Goal: Feedback & Contribution: Leave review/rating

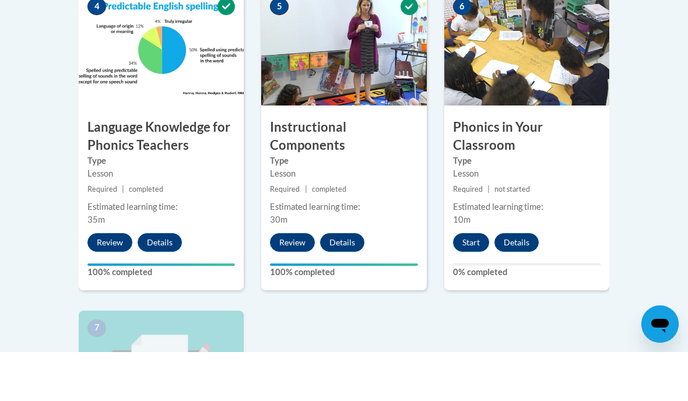
scroll to position [691, 0]
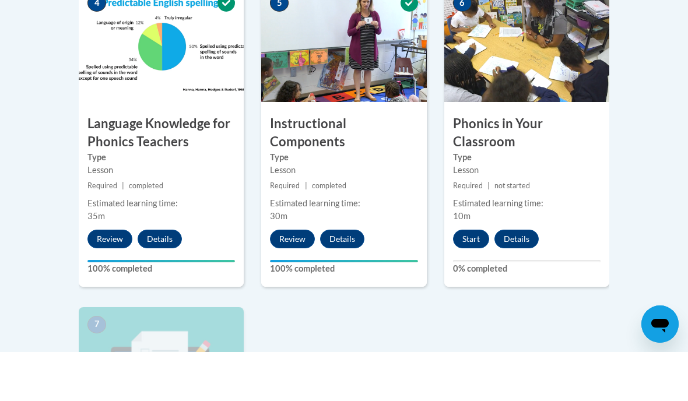
click at [467, 279] on button "Start" at bounding box center [471, 288] width 36 height 19
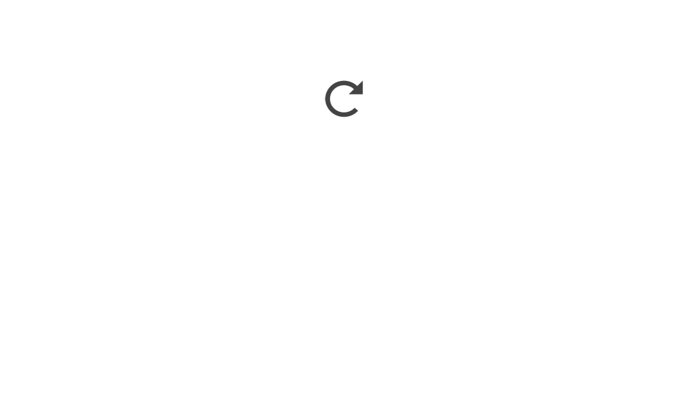
scroll to position [978, 0]
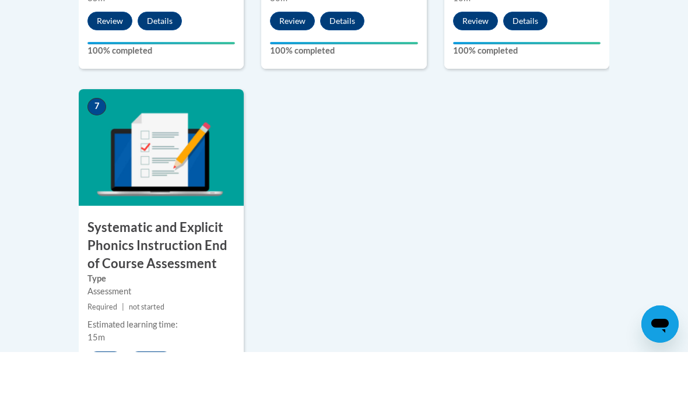
scroll to position [916, 0]
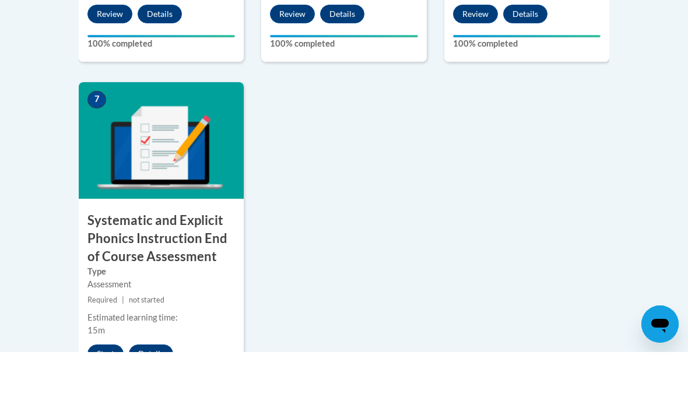
click at [101, 393] on button "Start" at bounding box center [105, 402] width 36 height 19
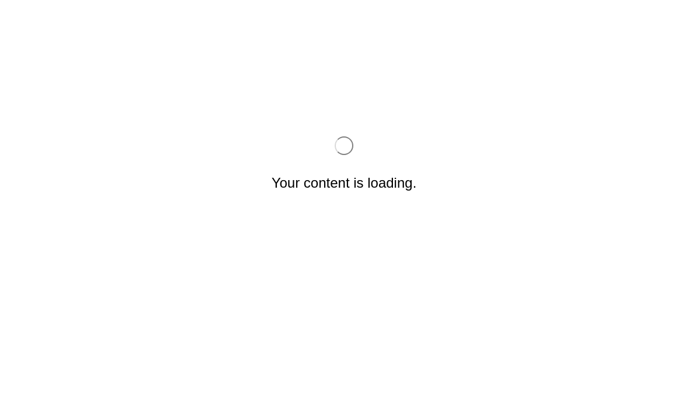
scroll to position [0, 0]
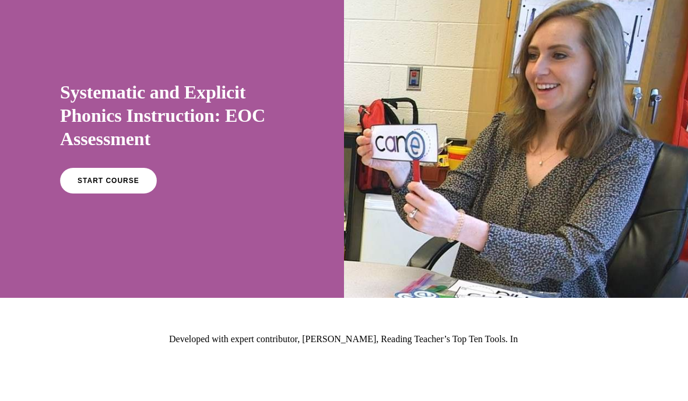
click at [101, 181] on span "START COURSE" at bounding box center [109, 181] width 62 height 8
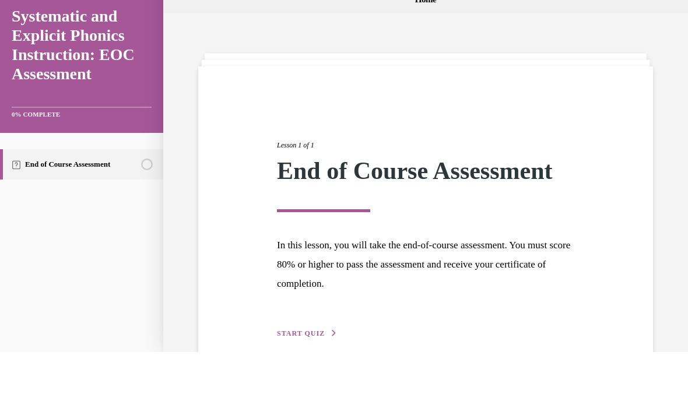
scroll to position [36, 0]
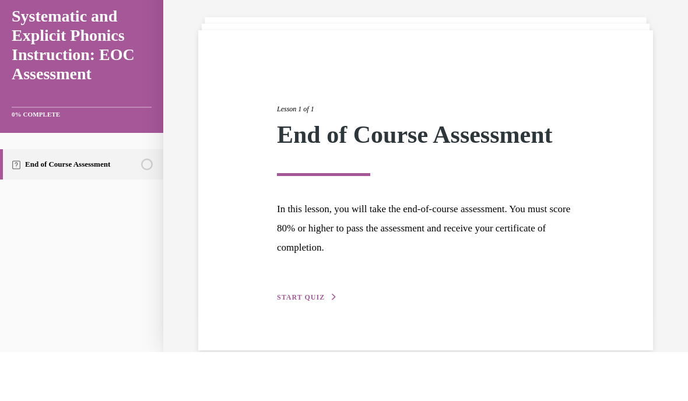
click at [294, 294] on span "START QUIZ" at bounding box center [301, 297] width 48 height 8
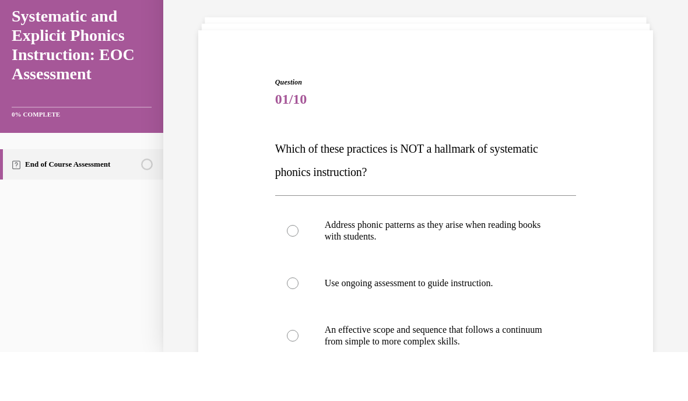
scroll to position [107, 0]
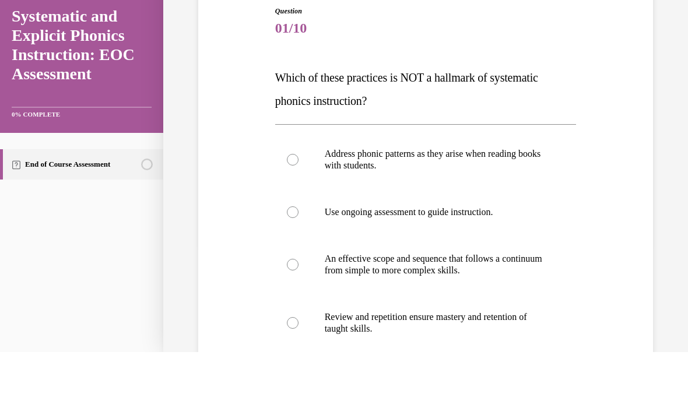
click at [290, 157] on div at bounding box center [293, 160] width 12 height 12
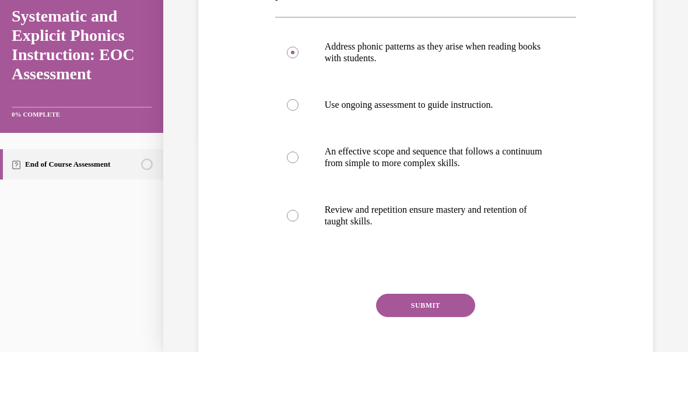
click at [423, 298] on button "SUBMIT" at bounding box center [425, 305] width 99 height 23
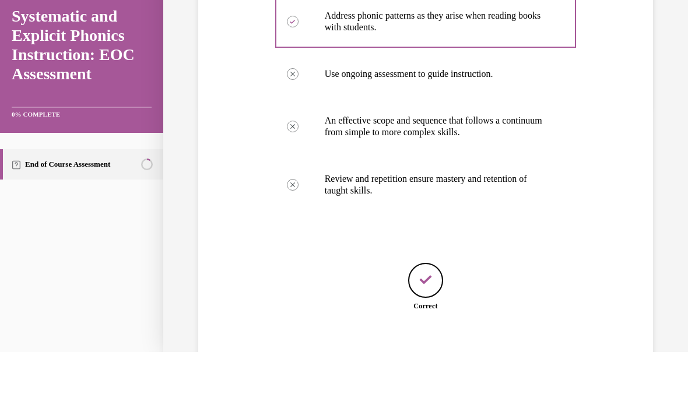
scroll to position [251, 0]
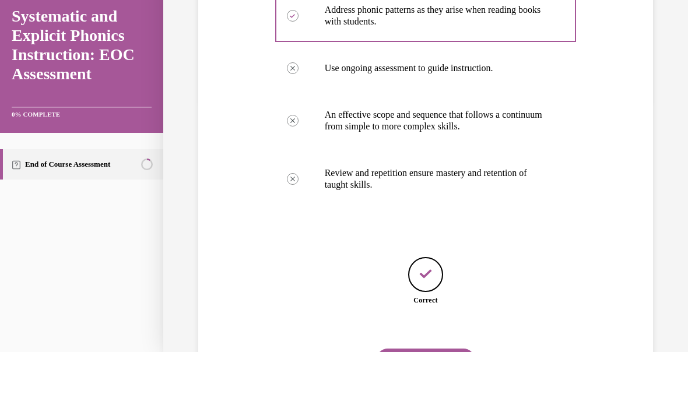
click at [424, 349] on button "NEXT" at bounding box center [425, 360] width 99 height 23
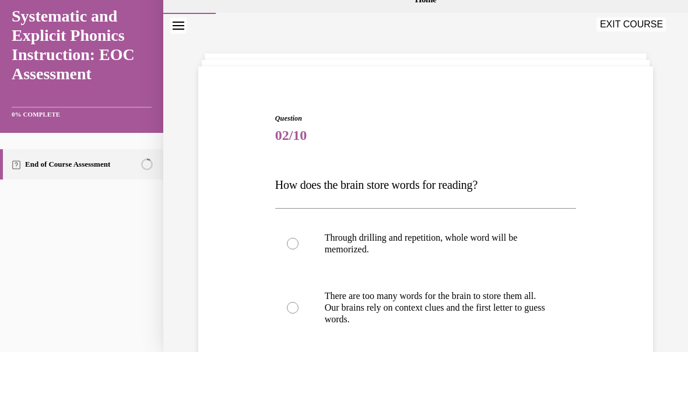
scroll to position [79, 0]
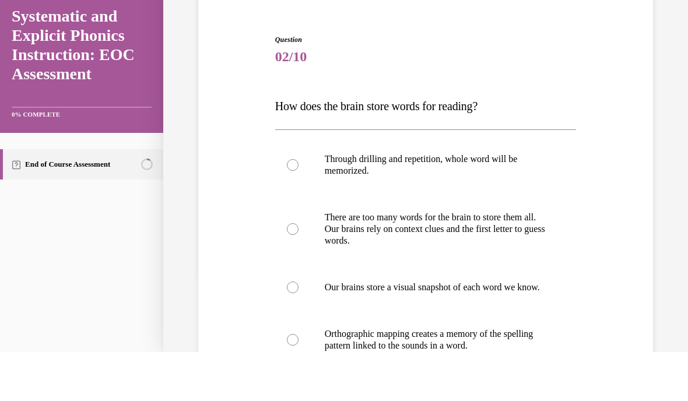
click at [290, 346] on div at bounding box center [293, 340] width 12 height 12
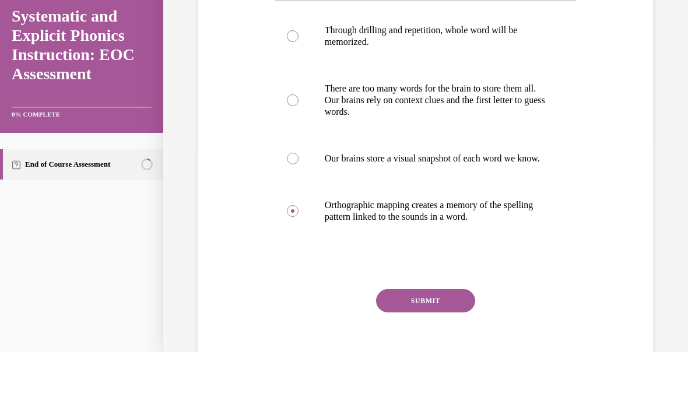
scroll to position [209, 0]
click at [424, 307] on button "SUBMIT" at bounding box center [425, 299] width 99 height 23
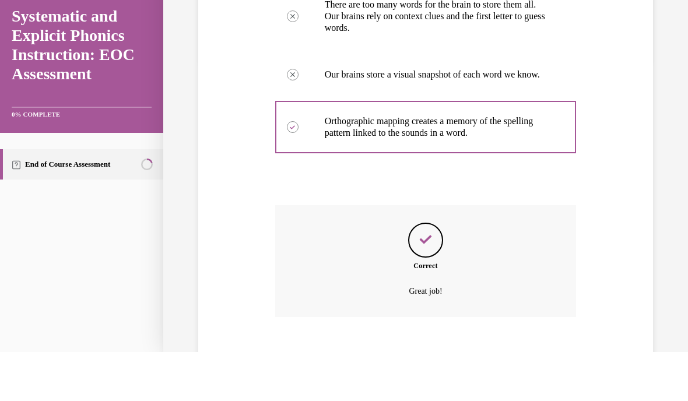
scroll to position [308, 0]
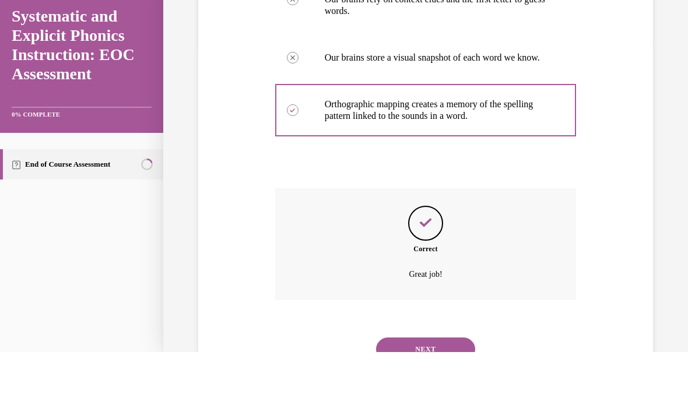
click at [427, 344] on button "NEXT" at bounding box center [425, 348] width 99 height 23
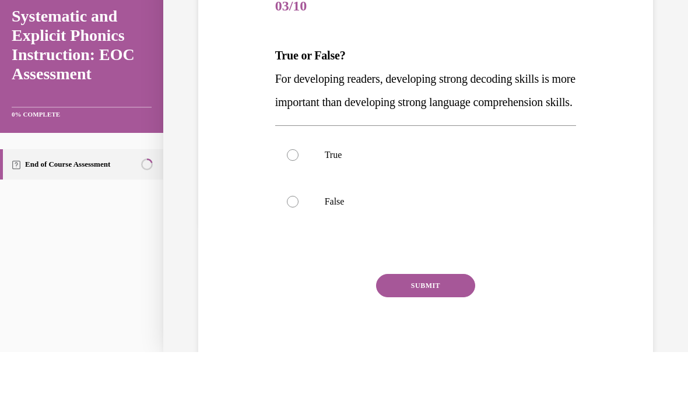
scroll to position [943, 0]
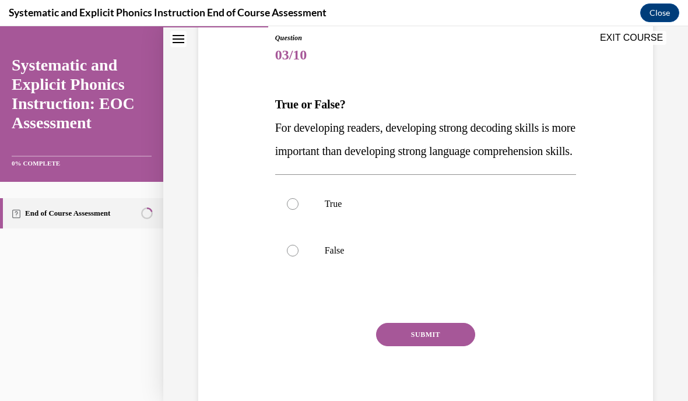
click at [287, 196] on div "Question 03/10 True or False? For developing readers, developing strong decodin…" at bounding box center [425, 226] width 301 height 386
click at [299, 199] on div "True False" at bounding box center [425, 227] width 301 height 106
click at [297, 196] on div "Question 03/10 True or False? For developing readers, developing strong decodin…" at bounding box center [425, 226] width 301 height 386
click at [301, 205] on div at bounding box center [425, 204] width 301 height 47
click at [426, 333] on div "Question 03/10 True or False? For developing readers, developing strong decodin…" at bounding box center [425, 226] width 301 height 386
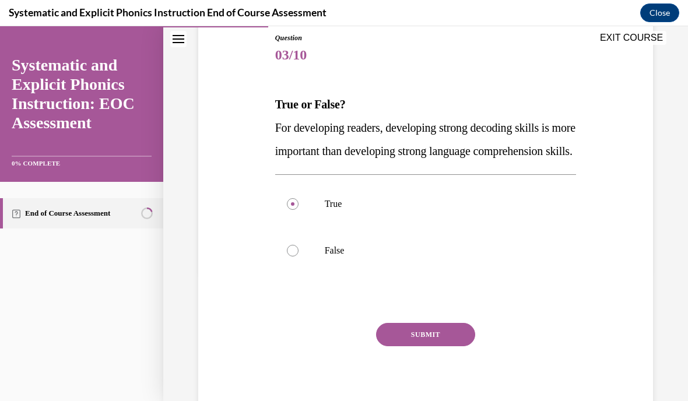
click at [420, 305] on div at bounding box center [425, 298] width 301 height 14
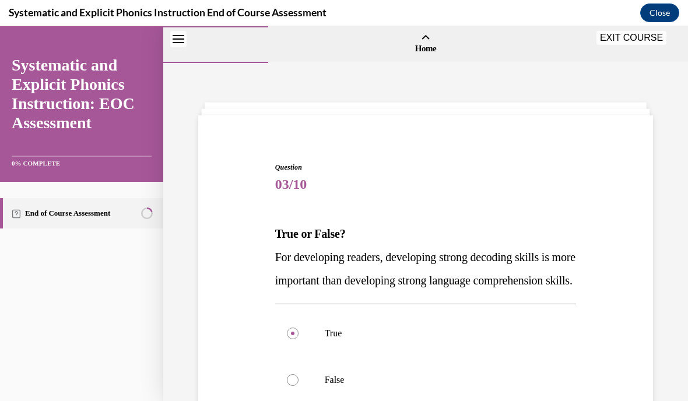
scroll to position [133, 0]
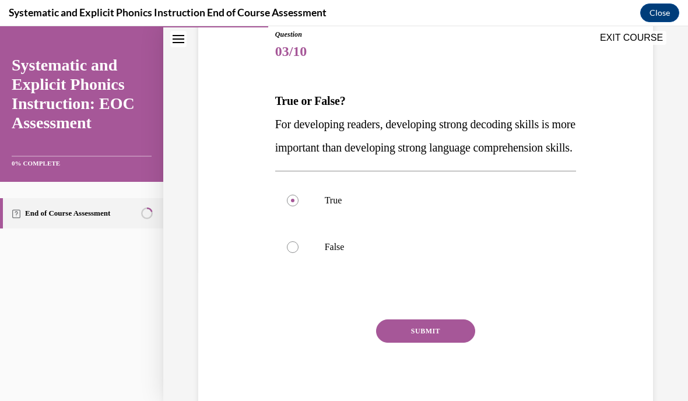
click at [420, 328] on div "Question 03/10 True or False? For developing readers, developing strong decodin…" at bounding box center [425, 222] width 301 height 386
click at [424, 302] on div at bounding box center [425, 295] width 301 height 14
click at [445, 302] on div at bounding box center [425, 295] width 301 height 14
click at [424, 302] on div at bounding box center [425, 295] width 301 height 14
click at [398, 302] on div at bounding box center [425, 295] width 301 height 14
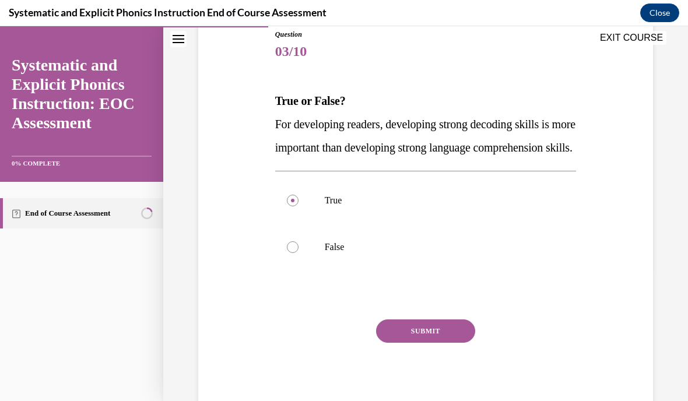
click at [404, 302] on div at bounding box center [425, 295] width 301 height 14
click at [403, 302] on div at bounding box center [425, 295] width 301 height 14
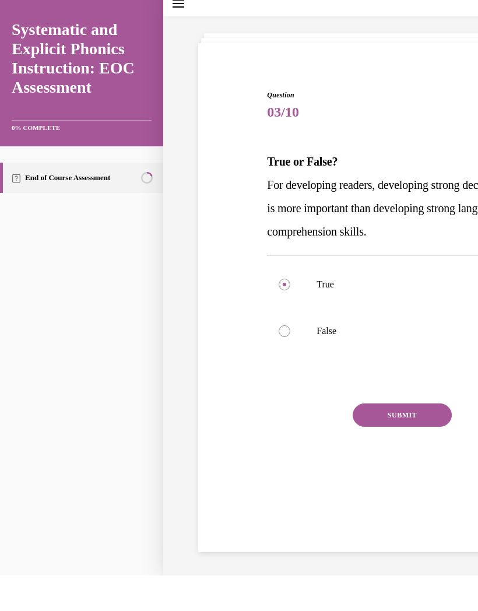
scroll to position [37, 0]
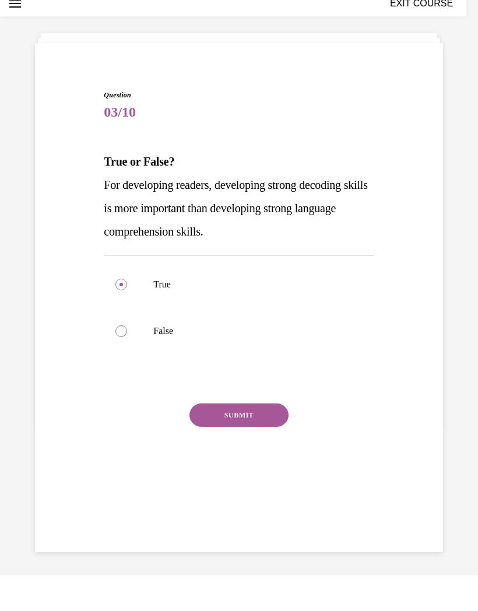
click at [245, 400] on button "SUBMIT" at bounding box center [238, 414] width 99 height 23
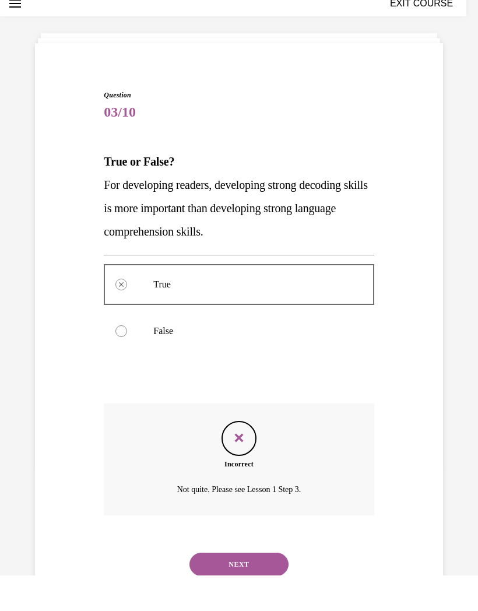
click at [256, 400] on button "NEXT" at bounding box center [238, 564] width 99 height 23
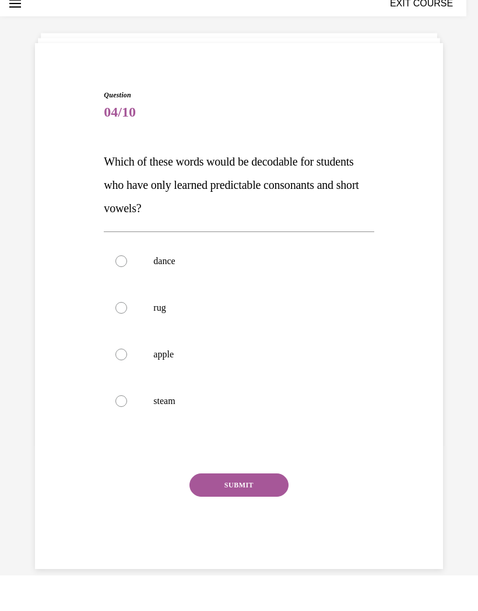
click at [125, 311] on div at bounding box center [121, 308] width 12 height 12
click at [242, 400] on button "SUBMIT" at bounding box center [238, 484] width 99 height 23
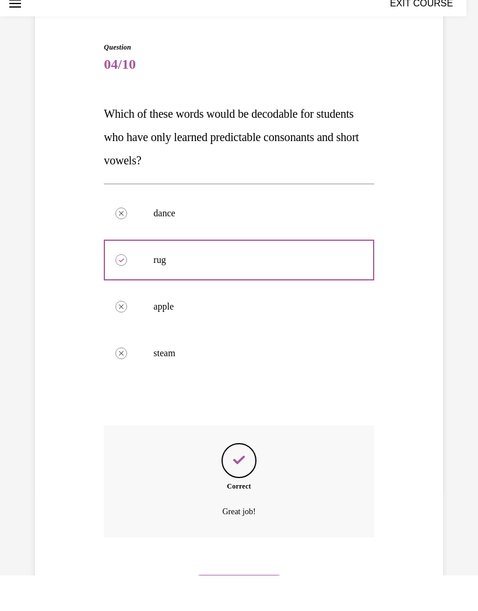
scroll to position [87, 0]
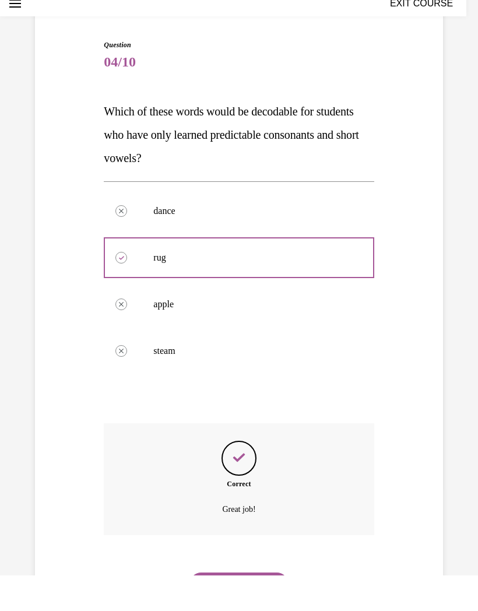
click at [248, 400] on button "NEXT" at bounding box center [238, 583] width 99 height 23
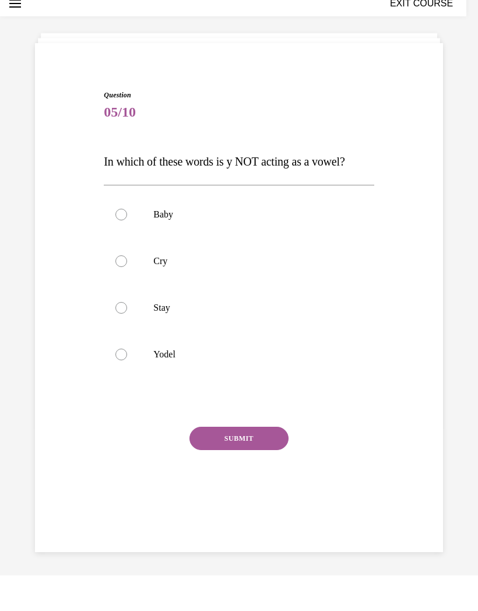
scroll to position [37, 0]
click at [129, 357] on div at bounding box center [239, 354] width 270 height 47
click at [252, 400] on button "SUBMIT" at bounding box center [238, 438] width 99 height 23
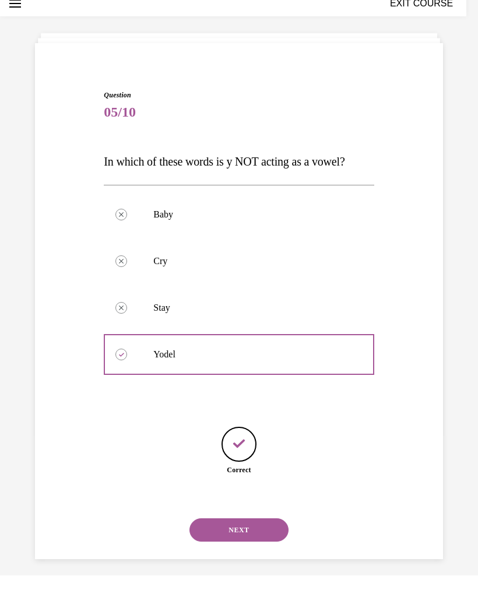
click at [249, 400] on button "NEXT" at bounding box center [238, 529] width 99 height 23
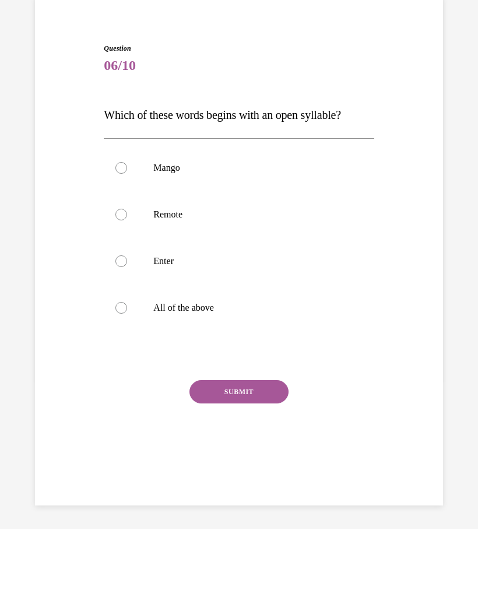
click at [128, 261] on div at bounding box center [239, 261] width 270 height 47
click at [122, 308] on div at bounding box center [121, 308] width 12 height 12
click at [235, 395] on button "SUBMIT" at bounding box center [238, 391] width 99 height 23
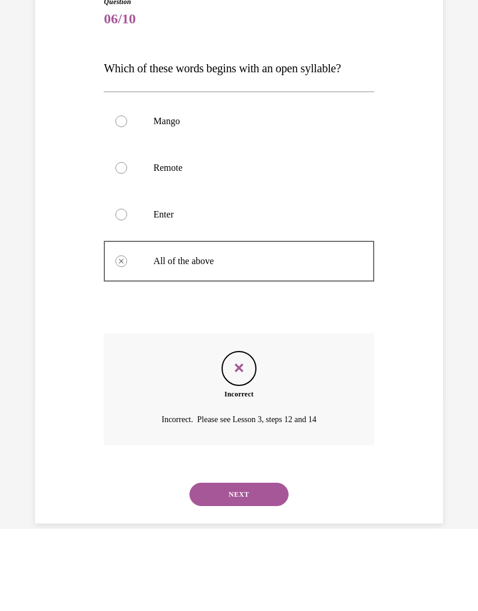
scroll to position [87, 0]
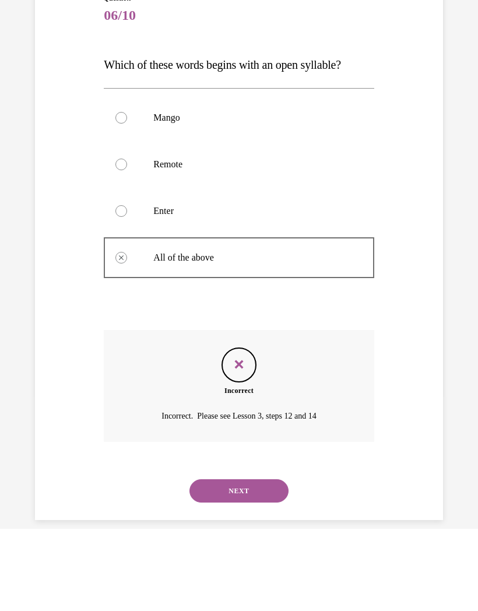
click at [247, 400] on button "NEXT" at bounding box center [238, 490] width 99 height 23
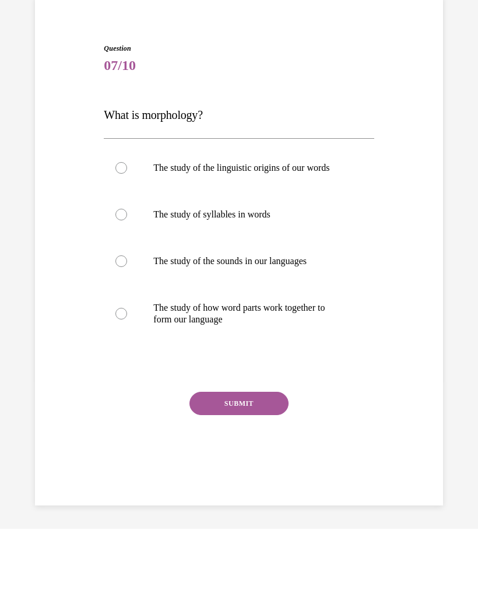
scroll to position [37, 0]
click at [120, 313] on div at bounding box center [121, 314] width 12 height 12
click at [237, 400] on button "SUBMIT" at bounding box center [238, 403] width 99 height 23
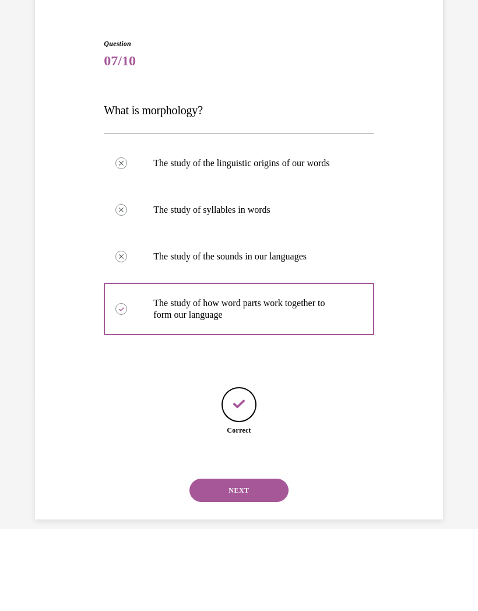
scroll to position [41, 0]
click at [248, 400] on button "NEXT" at bounding box center [238, 490] width 99 height 23
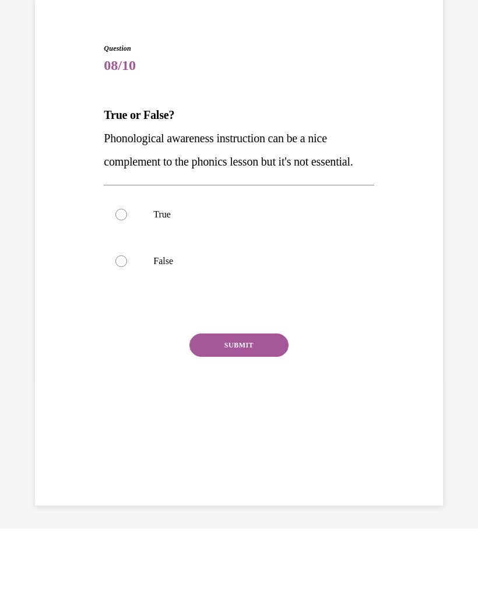
scroll to position [37, 0]
click at [121, 267] on div at bounding box center [121, 261] width 12 height 12
click at [237, 357] on button "SUBMIT" at bounding box center [238, 344] width 99 height 23
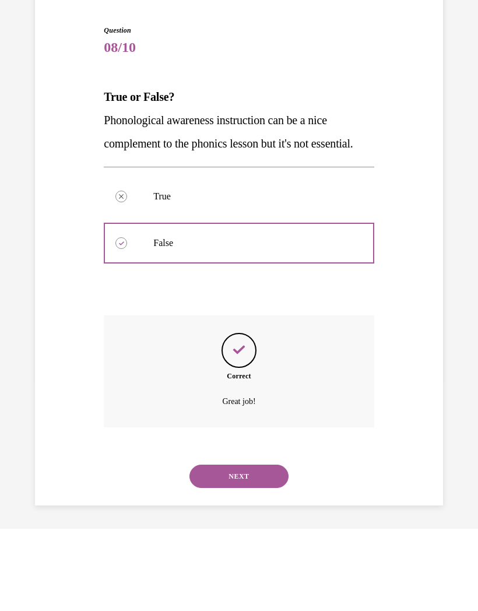
scroll to position [64, 0]
click at [249, 400] on button "NEXT" at bounding box center [238, 476] width 99 height 23
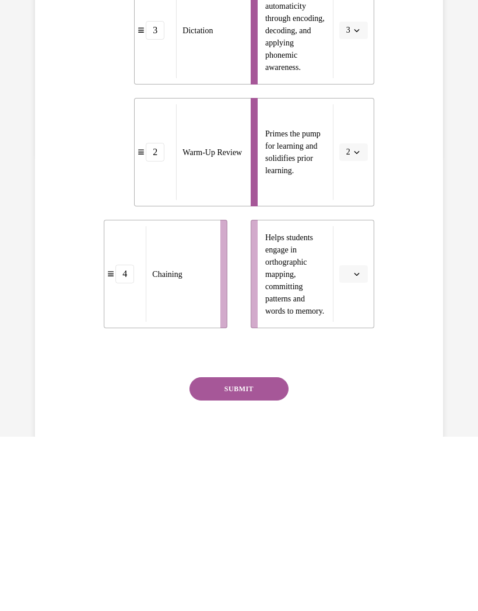
scroll to position [280, 0]
click at [241, 391] on button "SUBMIT" at bounding box center [238, 389] width 99 height 23
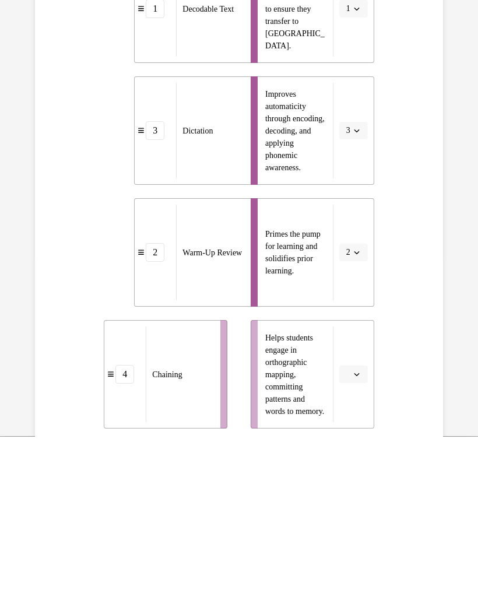
scroll to position [180, 0]
click at [412, 346] on div "Question 09/10 Match these instructional components from an effective phonics l…" at bounding box center [239, 173] width 414 height 801
click at [407, 364] on div "Question 09/10 Match these instructional components from an effective phonics l…" at bounding box center [239, 173] width 414 height 801
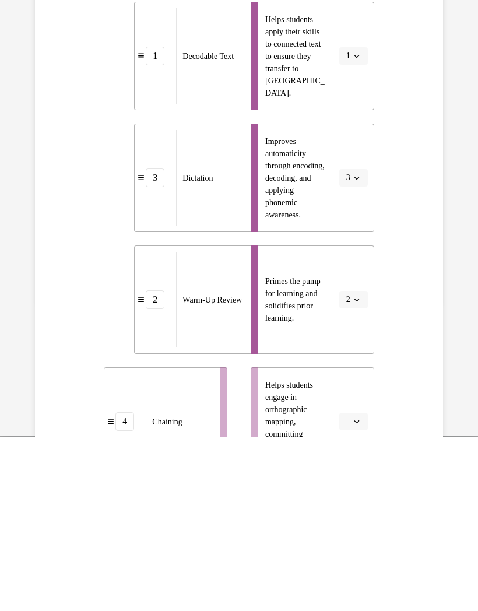
scroll to position [133, 0]
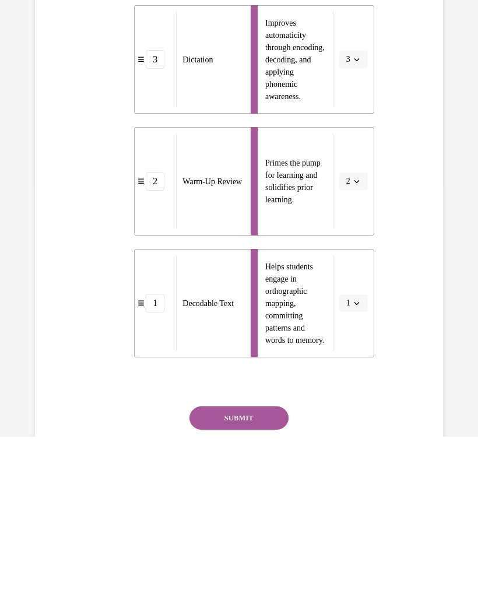
click at [244, 400] on button "SUBMIT" at bounding box center [238, 418] width 99 height 23
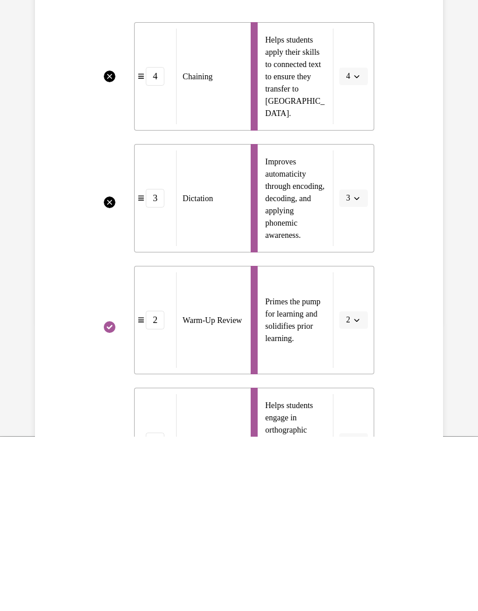
scroll to position [112, 0]
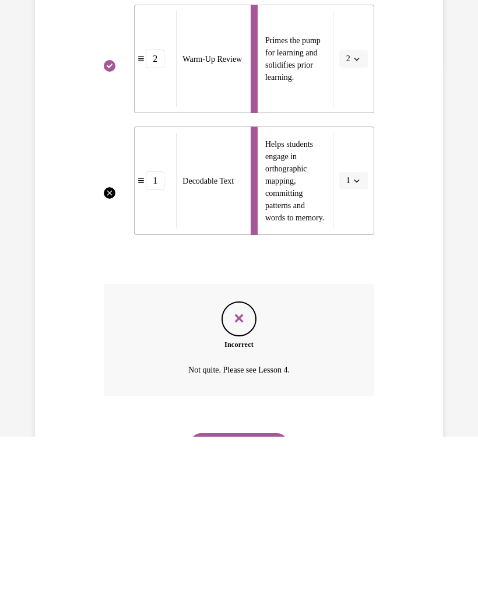
click at [245, 400] on button "NEXT" at bounding box center [238, 445] width 99 height 23
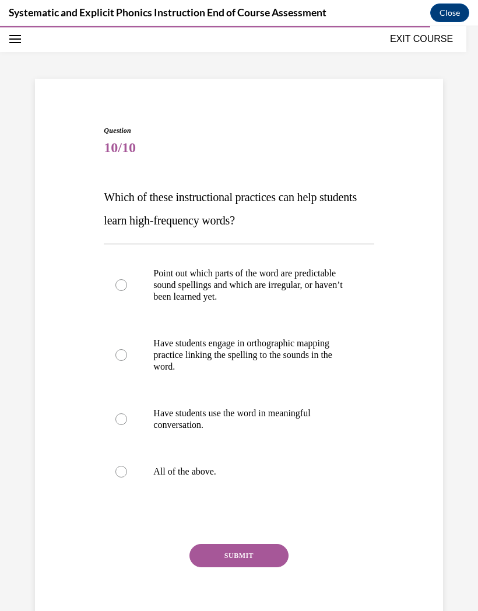
click at [129, 400] on div at bounding box center [239, 471] width 270 height 47
click at [248, 400] on button "SUBMIT" at bounding box center [238, 555] width 99 height 23
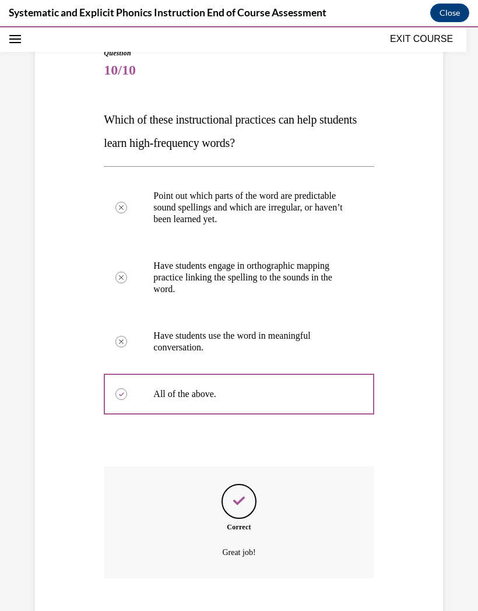
scroll to position [122, 0]
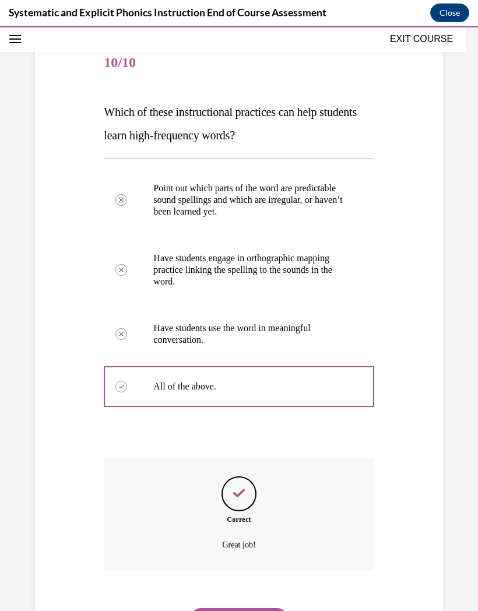
click at [260, 400] on button "NEXT" at bounding box center [238, 619] width 99 height 23
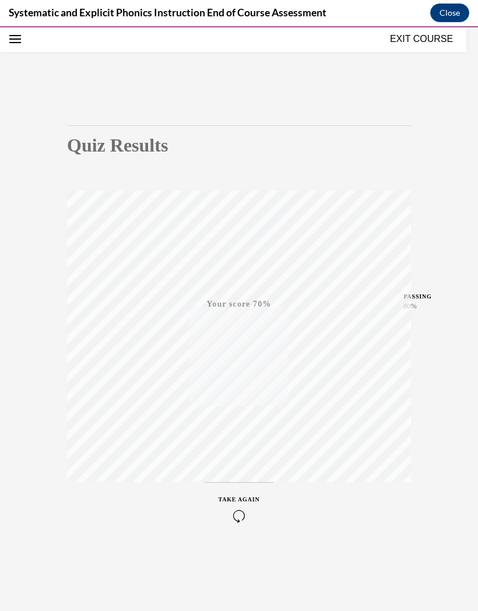
scroll to position [37, 0]
click at [235, 400] on div "TAKE AGAIN" at bounding box center [239, 508] width 41 height 27
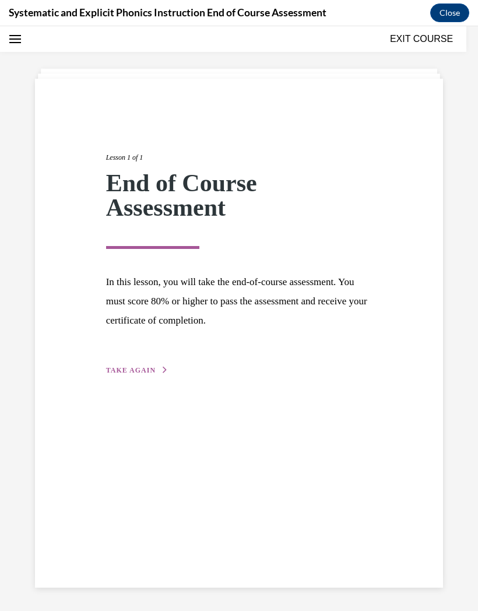
click at [139, 371] on span "TAKE AGAIN" at bounding box center [131, 370] width 50 height 8
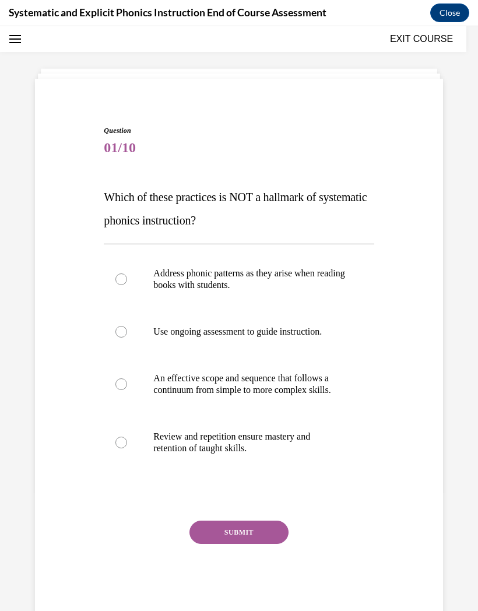
click at [123, 276] on div at bounding box center [121, 279] width 12 height 12
click at [239, 400] on button "SUBMIT" at bounding box center [238, 532] width 99 height 23
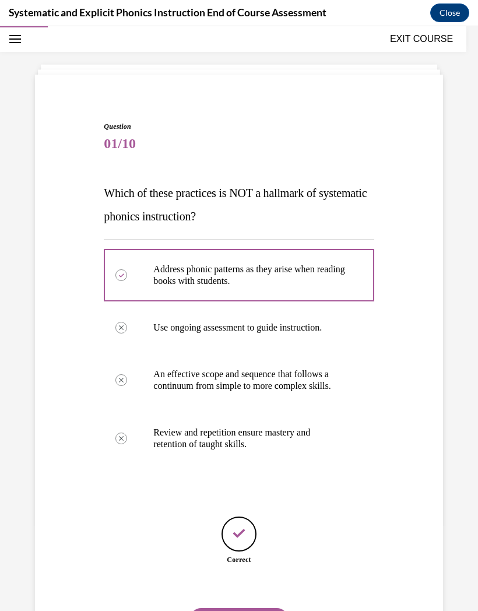
scroll to position [41, 0]
click at [234, 400] on button "NEXT" at bounding box center [238, 618] width 99 height 23
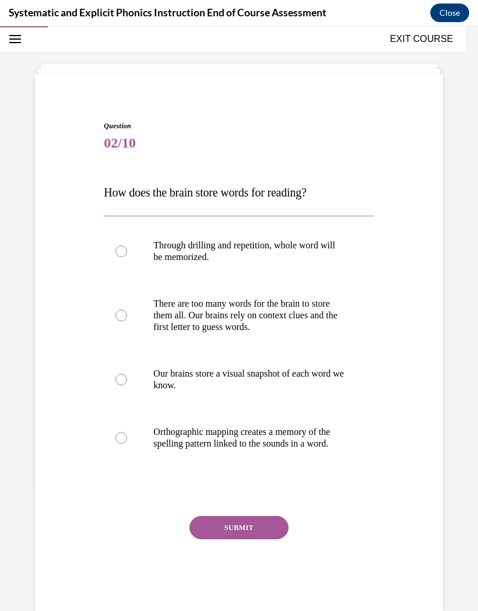
scroll to position [37, 0]
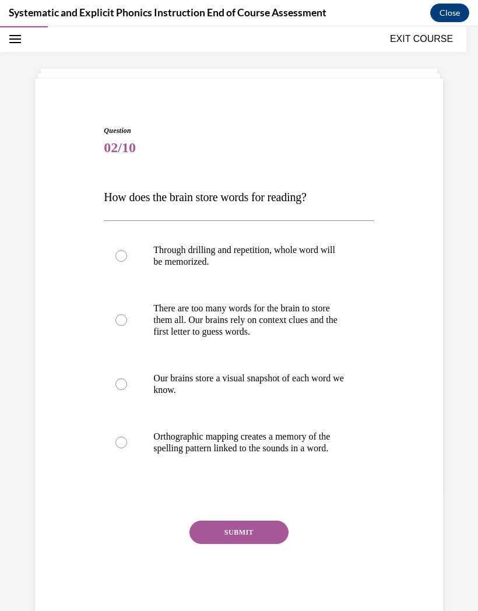
click at [124, 400] on div at bounding box center [121, 443] width 12 height 12
click at [237, 400] on button "SUBMIT" at bounding box center [238, 532] width 99 height 23
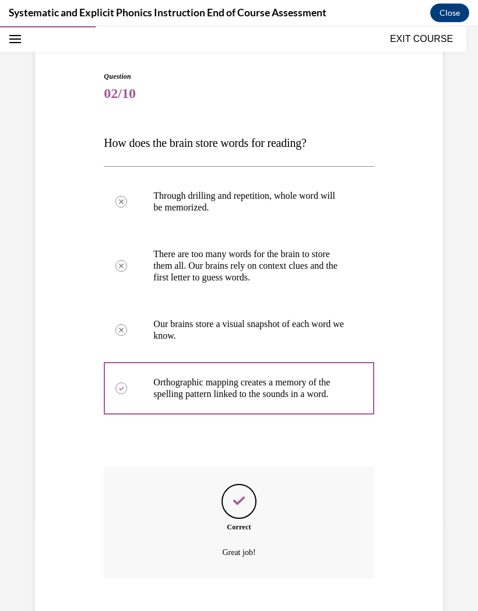
scroll to position [110, 0]
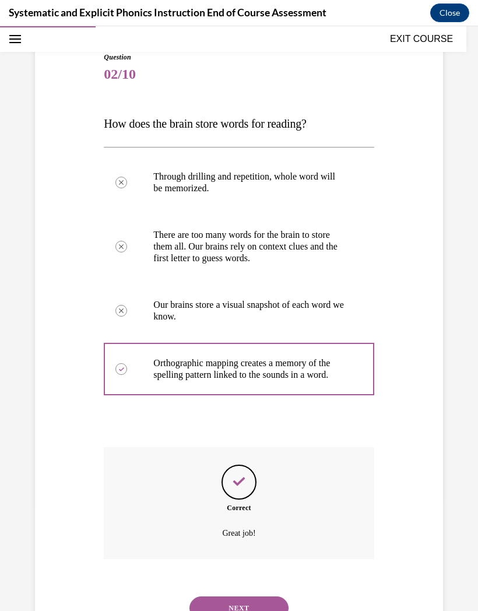
click at [235, 400] on button "NEXT" at bounding box center [238, 607] width 99 height 23
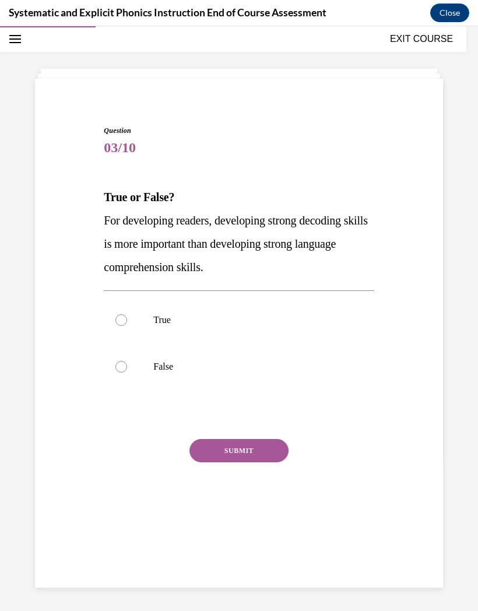
scroll to position [37, 0]
click at [134, 360] on div at bounding box center [239, 366] width 270 height 47
click at [248, 400] on button "SUBMIT" at bounding box center [238, 450] width 99 height 23
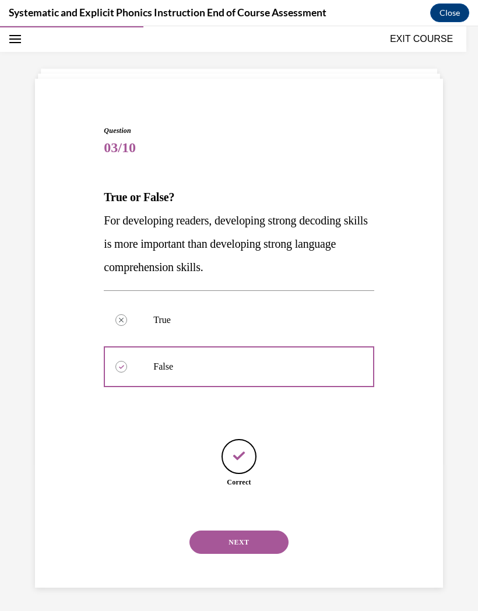
click at [244, 400] on button "NEXT" at bounding box center [238, 541] width 99 height 23
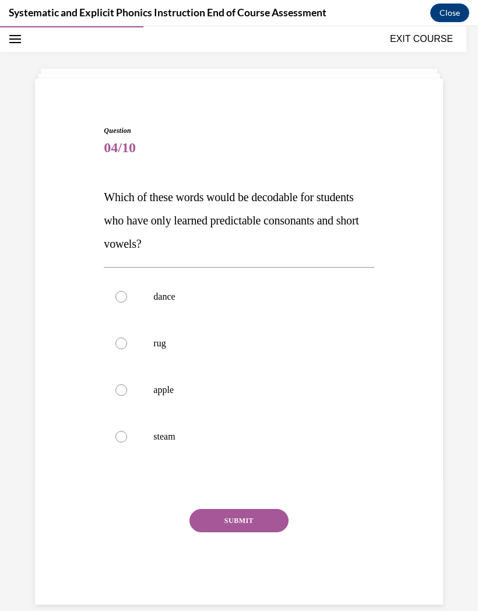
click at [126, 335] on div at bounding box center [239, 343] width 270 height 47
click at [240, 400] on button "SUBMIT" at bounding box center [238, 520] width 99 height 23
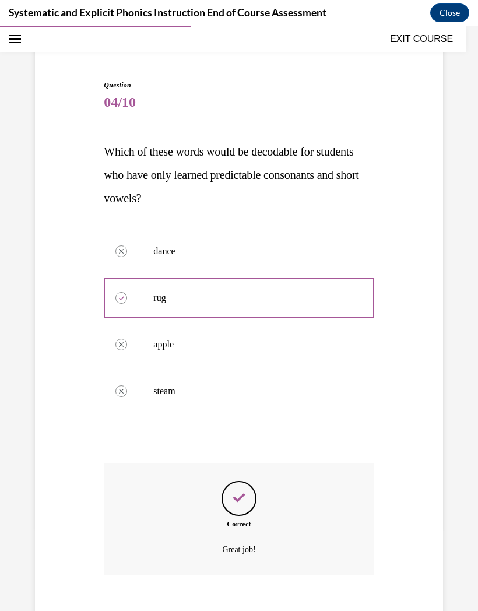
scroll to position [87, 0]
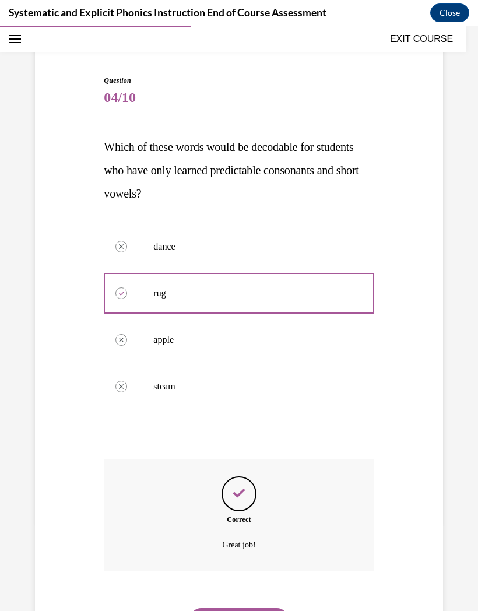
click at [230, 400] on button "NEXT" at bounding box center [238, 619] width 99 height 23
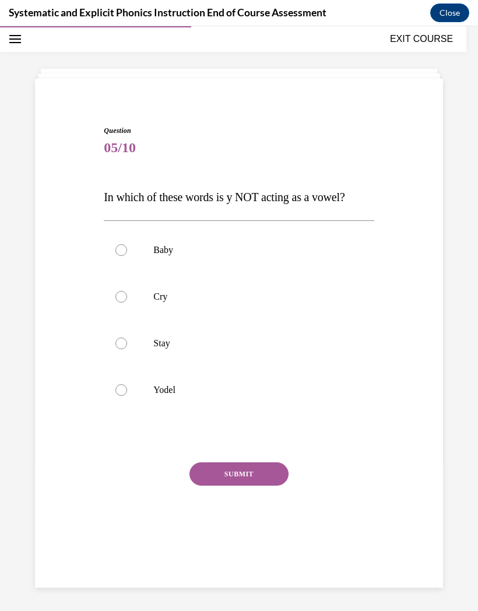
scroll to position [37, 0]
click at [125, 388] on div at bounding box center [121, 390] width 12 height 12
click at [240, 400] on button "SUBMIT" at bounding box center [238, 473] width 99 height 23
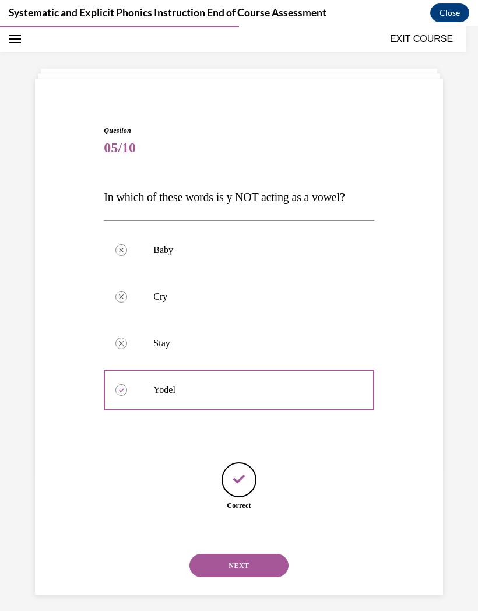
click at [241, 400] on button "NEXT" at bounding box center [238, 565] width 99 height 23
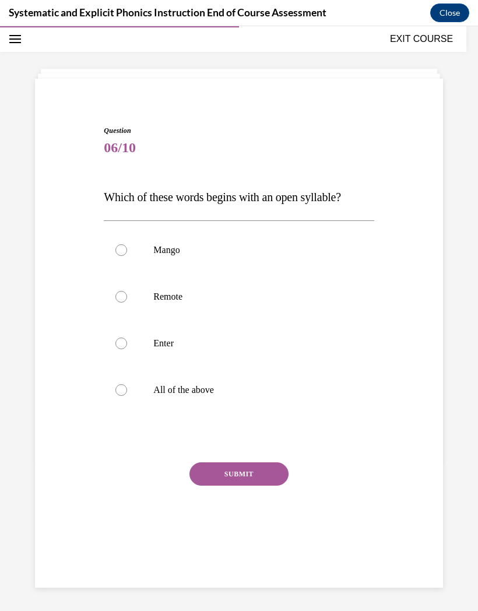
click at [129, 248] on div at bounding box center [239, 250] width 270 height 47
click at [234, 400] on button "SUBMIT" at bounding box center [238, 473] width 99 height 23
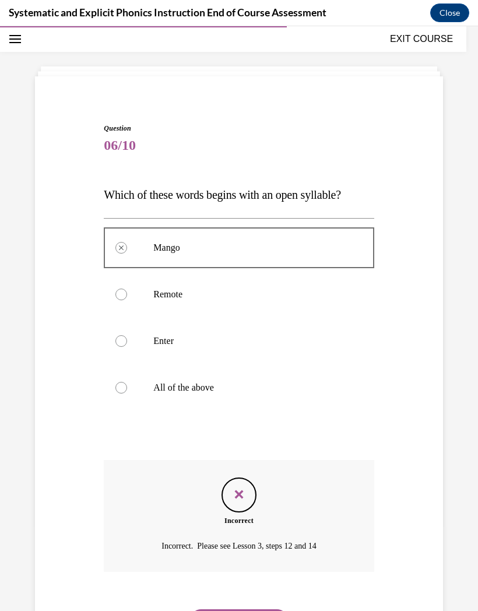
scroll to position [40, 0]
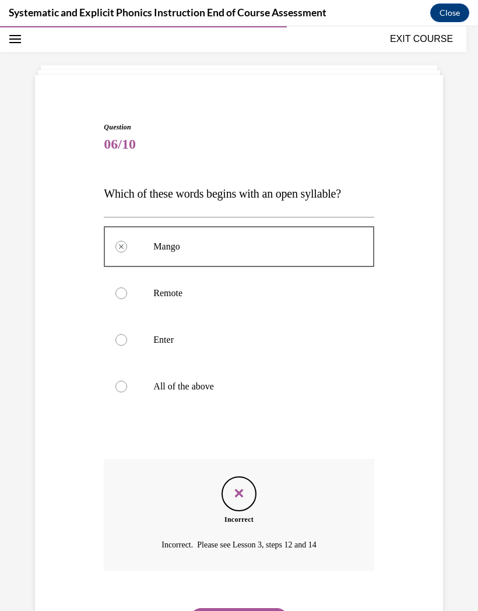
click at [235, 400] on button "NEXT" at bounding box center [238, 619] width 99 height 23
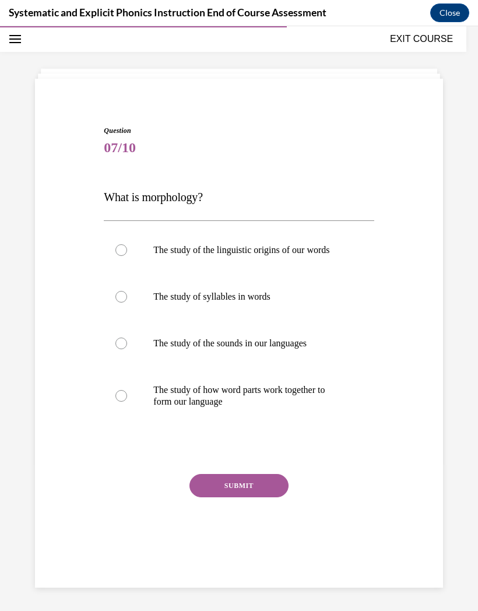
scroll to position [37, 0]
click at [129, 393] on div at bounding box center [239, 396] width 270 height 58
click at [245, 400] on button "SUBMIT" at bounding box center [238, 485] width 99 height 23
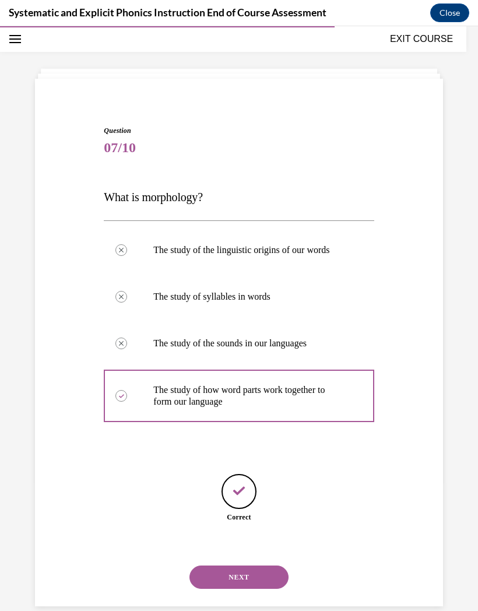
click at [249, 400] on button "NEXT" at bounding box center [238, 576] width 99 height 23
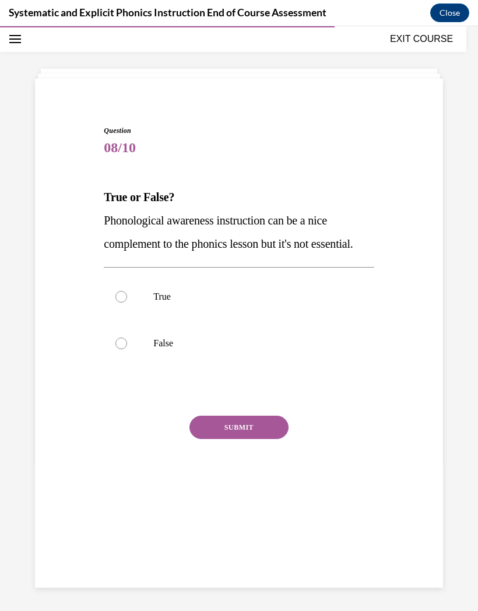
click at [129, 364] on div at bounding box center [239, 343] width 270 height 47
click at [248, 400] on button "SUBMIT" at bounding box center [238, 427] width 99 height 23
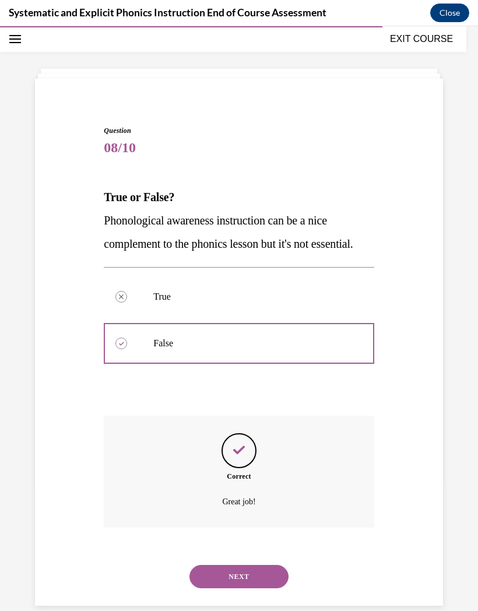
click at [244, 400] on button "NEXT" at bounding box center [238, 576] width 99 height 23
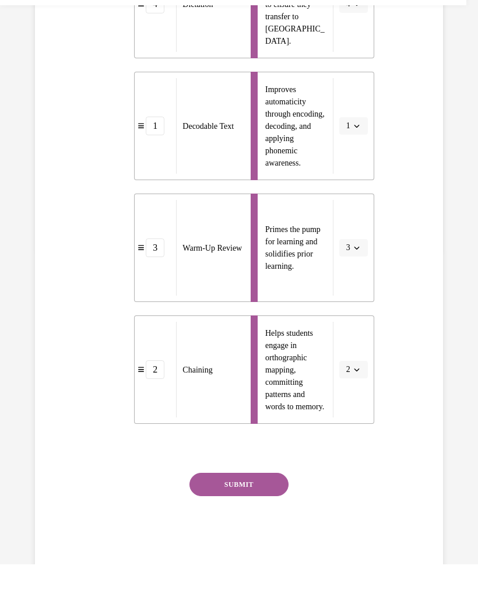
scroll to position [313, 0]
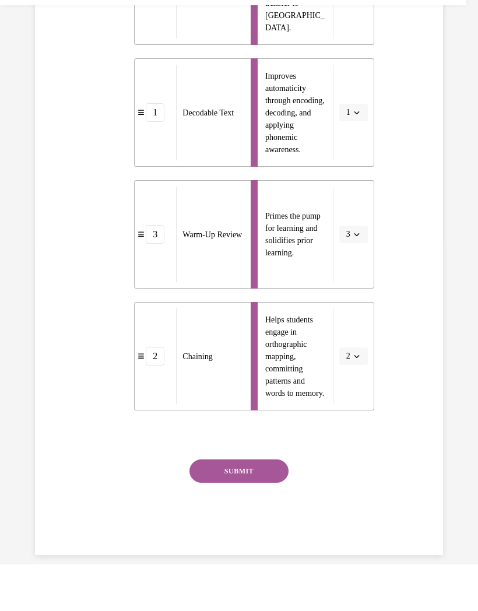
click at [243, 400] on button "SUBMIT" at bounding box center [238, 470] width 99 height 23
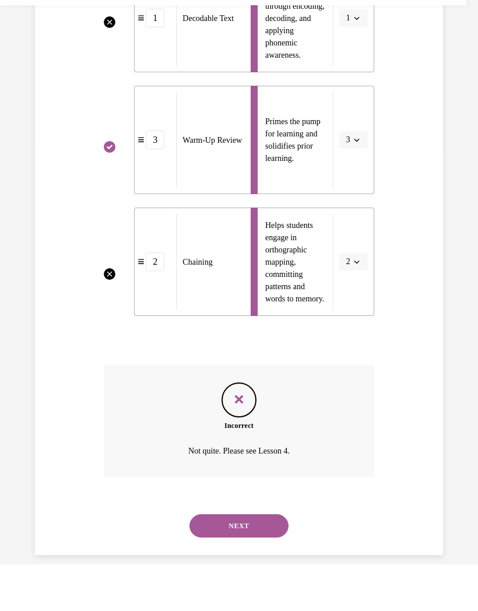
scroll to position [420, 0]
click at [240, 400] on button "NEXT" at bounding box center [238, 526] width 99 height 23
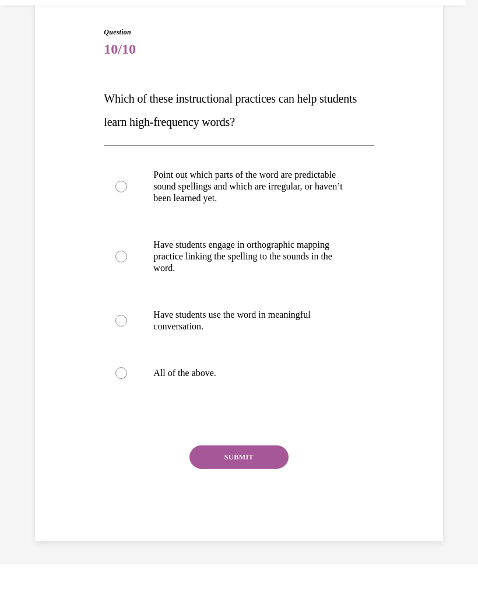
scroll to position [75, 0]
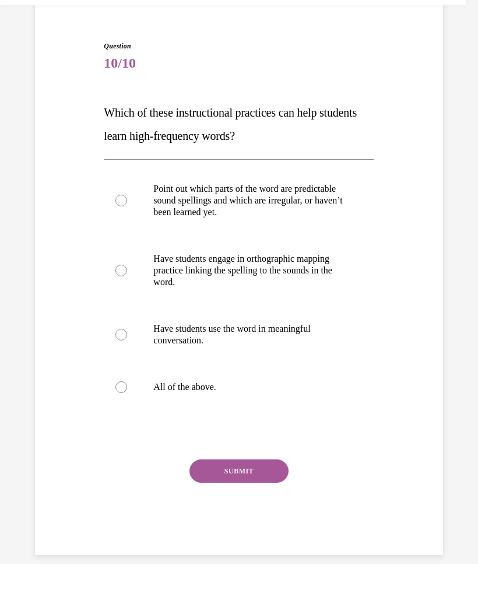
click at [126, 379] on div at bounding box center [239, 387] width 270 height 47
click at [233, 400] on button "SUBMIT" at bounding box center [238, 470] width 99 height 23
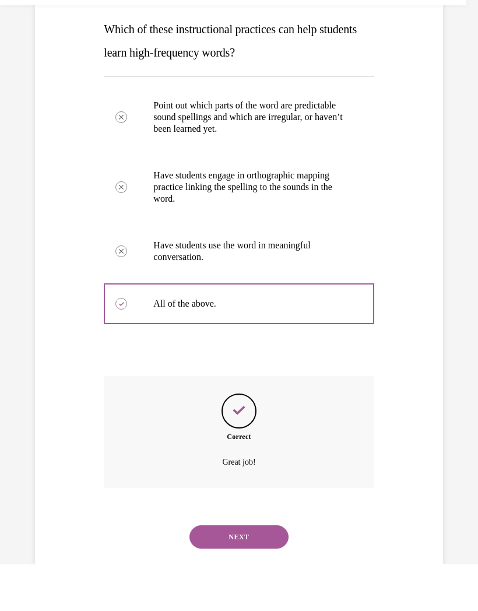
scroll to position [168, 0]
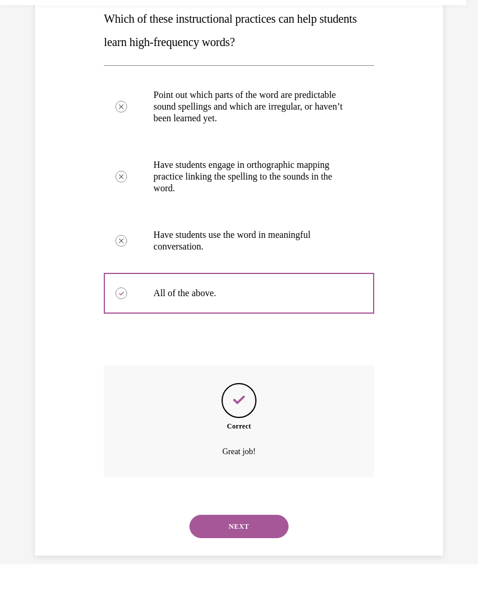
click at [242, 400] on button "NEXT" at bounding box center [238, 526] width 99 height 23
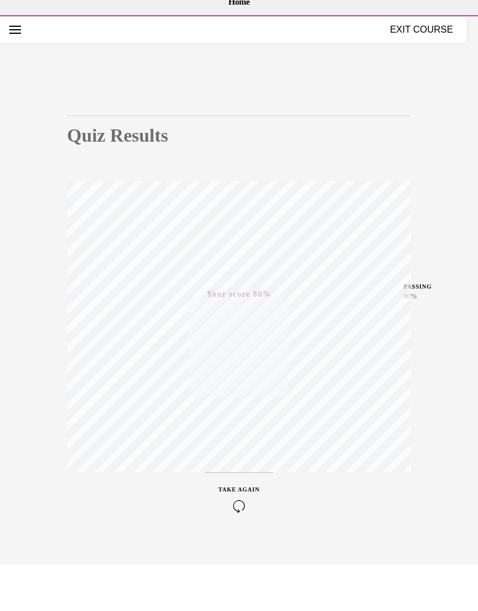
scroll to position [0, 0]
click at [422, 26] on button "EXIT COURSE" at bounding box center [421, 28] width 70 height 14
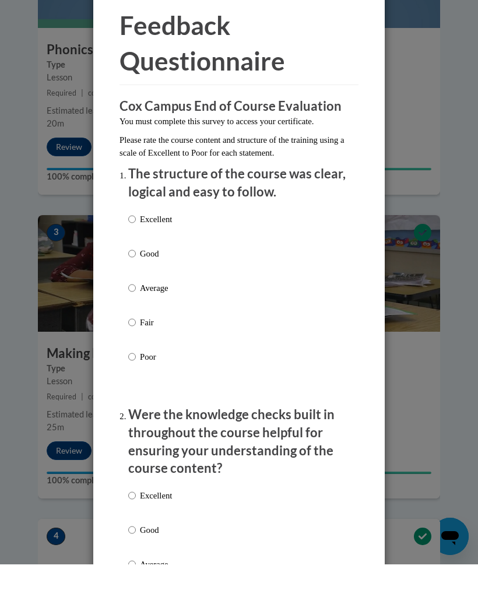
click at [135, 259] on input "Excellent" at bounding box center [132, 265] width 8 height 13
radio input "true"
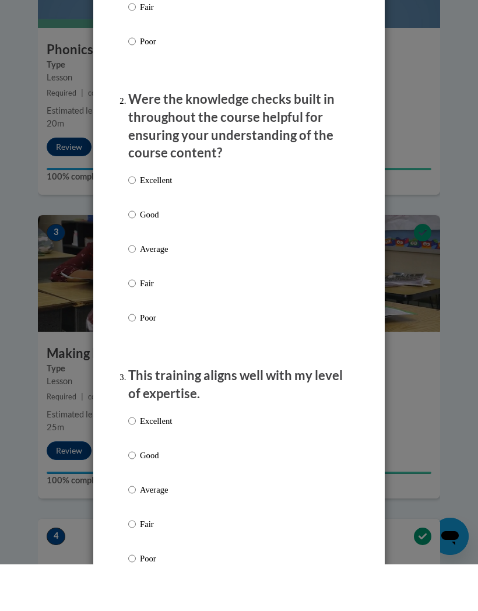
scroll to position [317, 0]
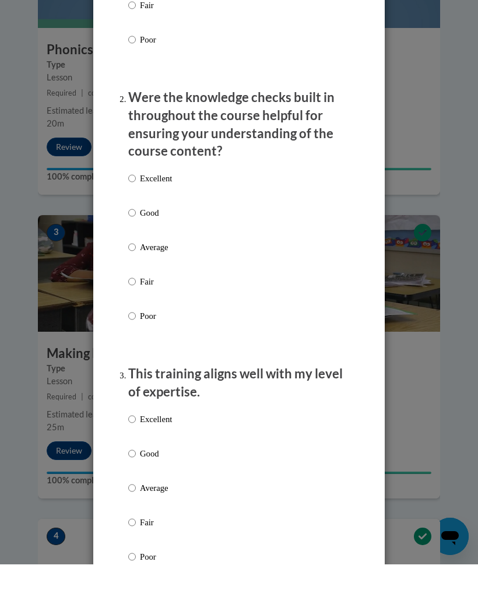
click at [134, 219] on input "Excellent" at bounding box center [132, 225] width 8 height 13
radio input "true"
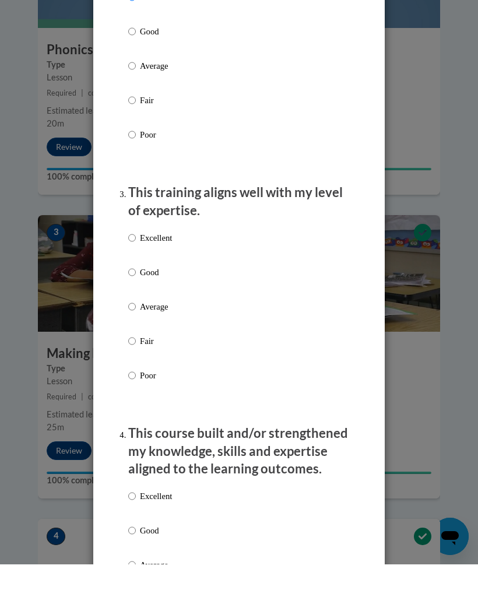
scroll to position [515, 0]
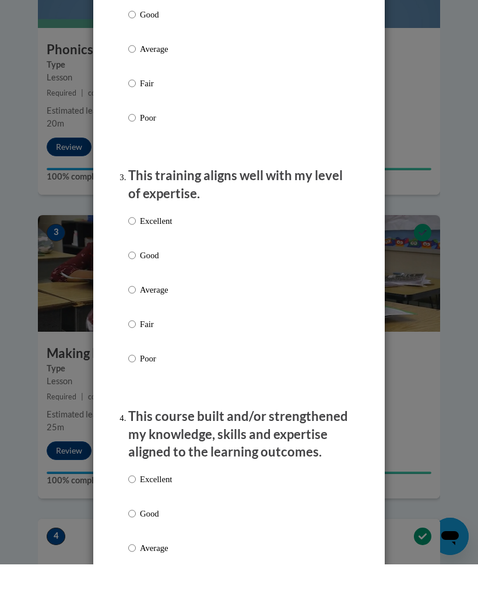
click at [136, 261] on input "Excellent" at bounding box center [132, 267] width 8 height 13
radio input "true"
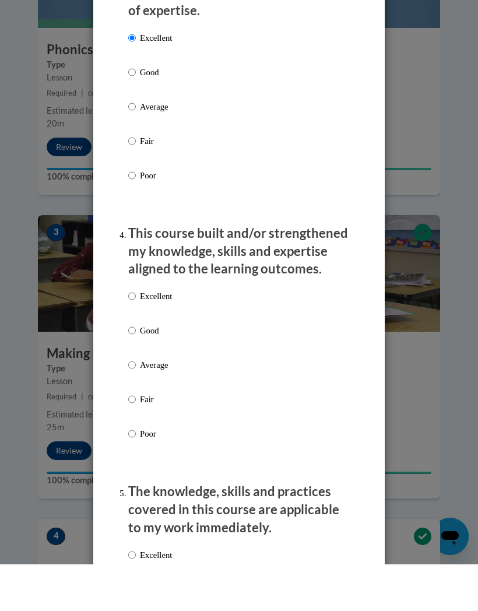
scroll to position [699, 0]
click at [136, 336] on input "Excellent" at bounding box center [132, 342] width 8 height 13
radio input "true"
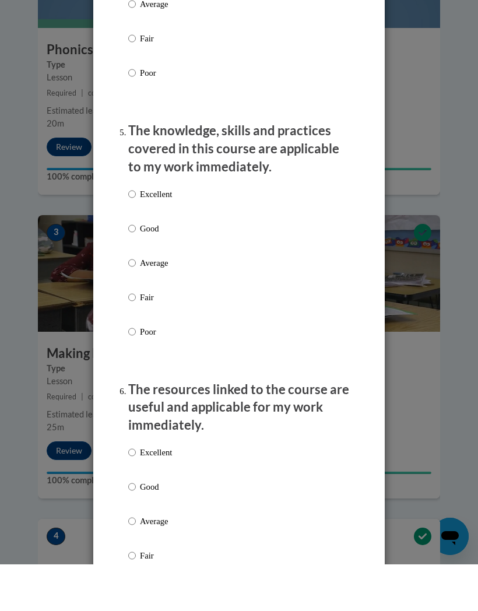
scroll to position [1058, 0]
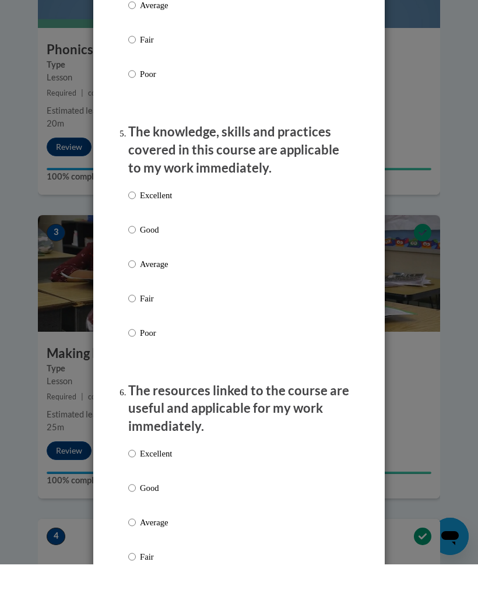
click at [133, 235] on input "Excellent" at bounding box center [132, 241] width 8 height 13
radio input "true"
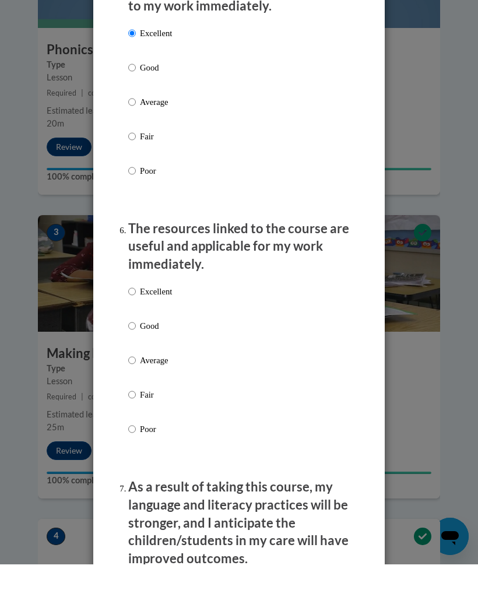
scroll to position [1217, 0]
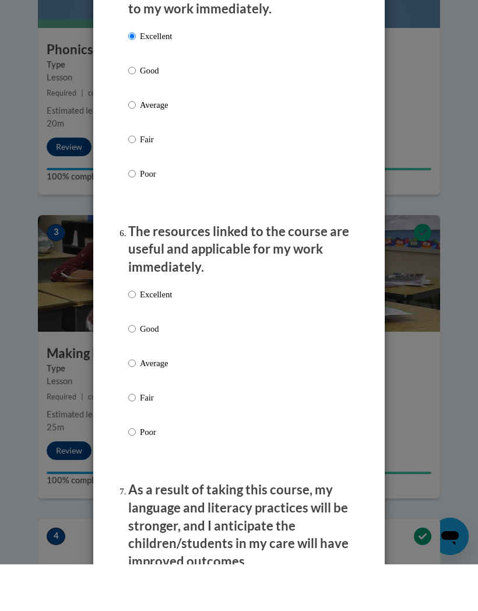
click at [129, 335] on input "Excellent" at bounding box center [132, 341] width 8 height 13
radio input "true"
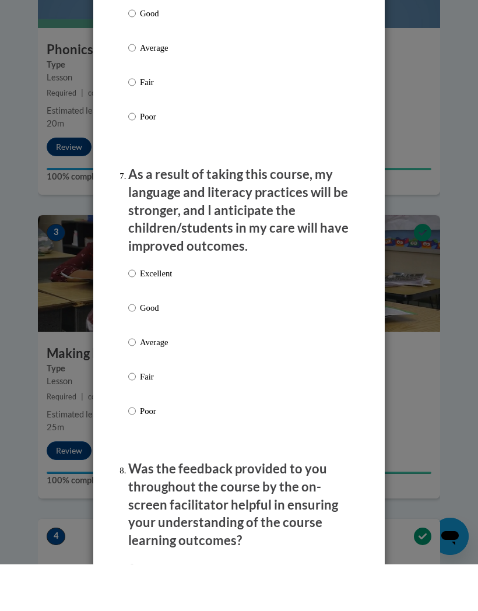
scroll to position [1535, 0]
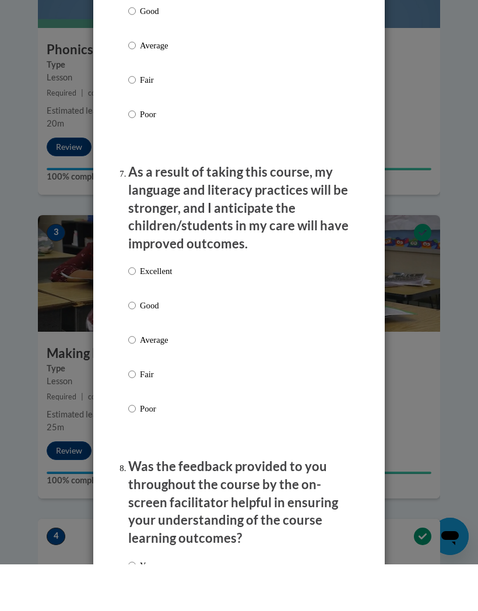
click at [132, 311] on input "Excellent" at bounding box center [132, 317] width 8 height 13
radio input "true"
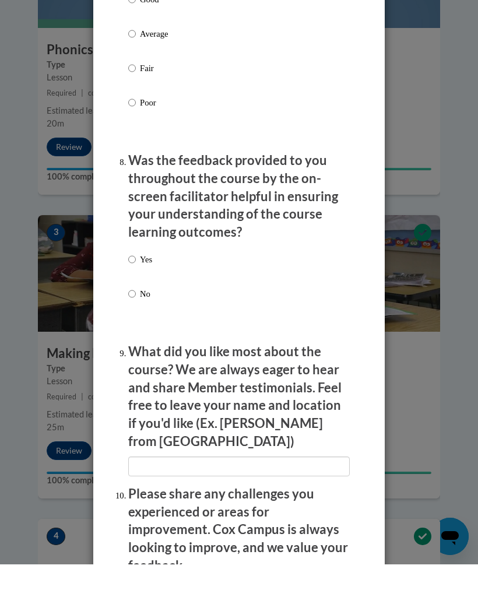
scroll to position [1841, 0]
click at [133, 299] on input "Yes" at bounding box center [132, 305] width 8 height 13
radio input "true"
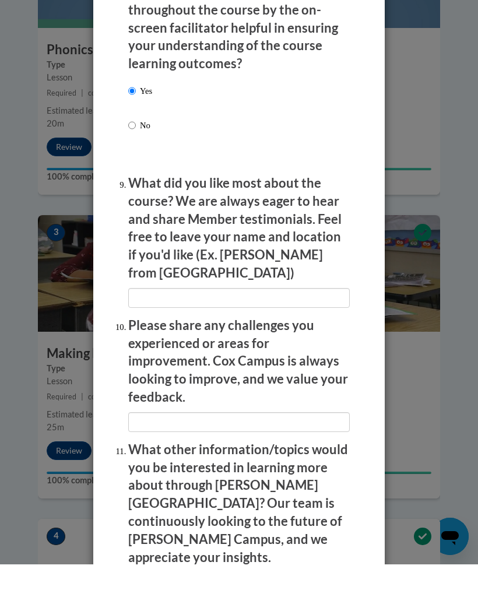
scroll to position [2010, 0]
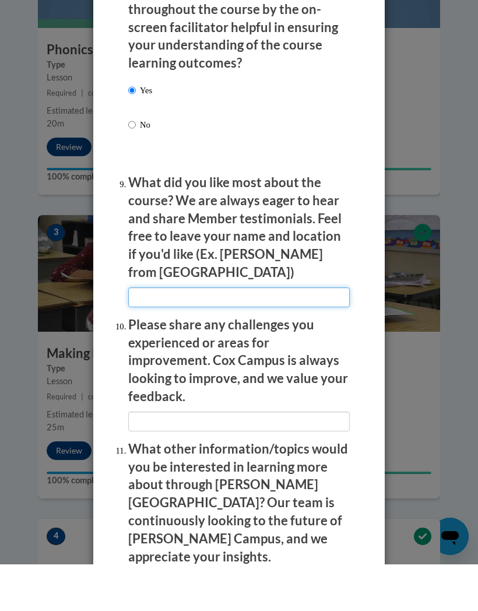
click at [230, 334] on input "textbox" at bounding box center [238, 344] width 221 height 20
type input "V"
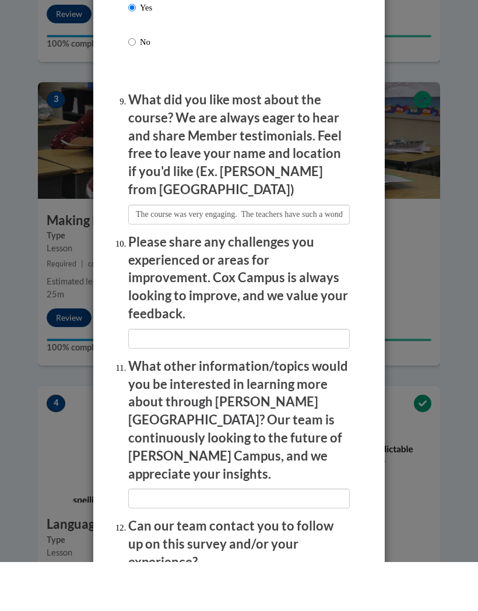
scroll to position [987, 0]
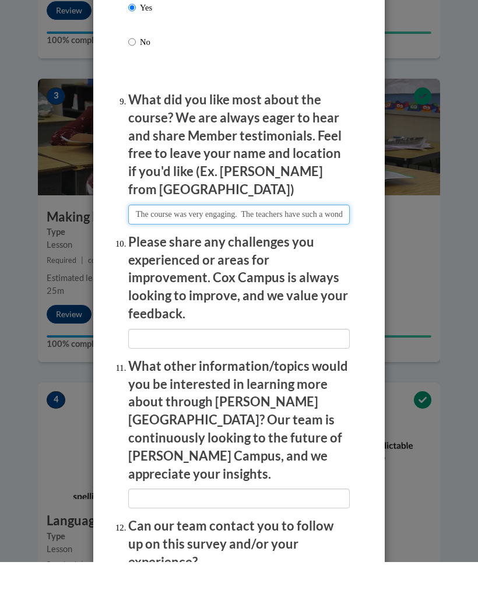
type input "The course was very engaging. The teachers have such a wonderful rapport with t…"
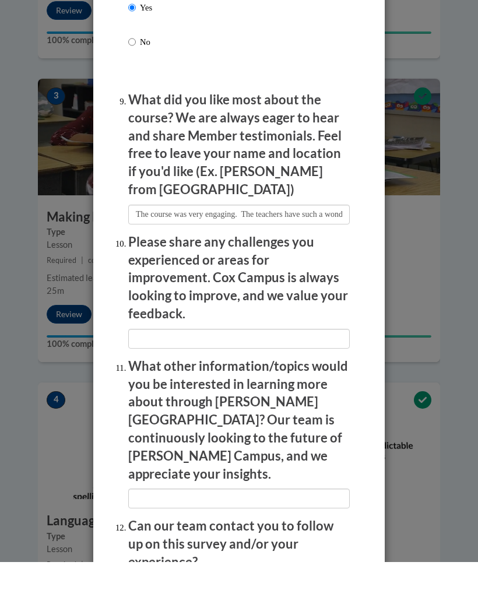
radio input "true"
